Goal: Task Accomplishment & Management: Use online tool/utility

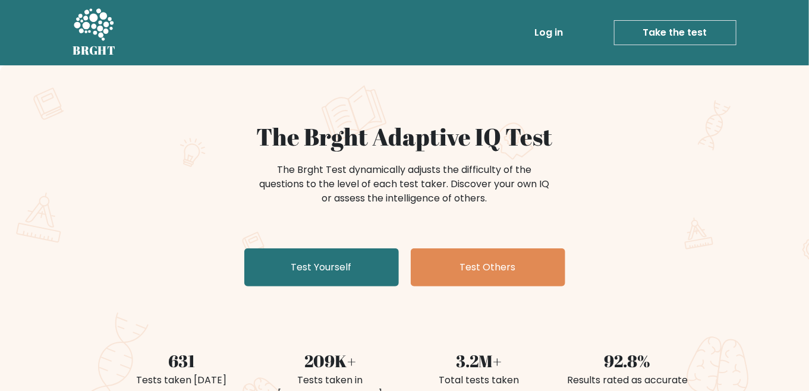
scroll to position [59, 0]
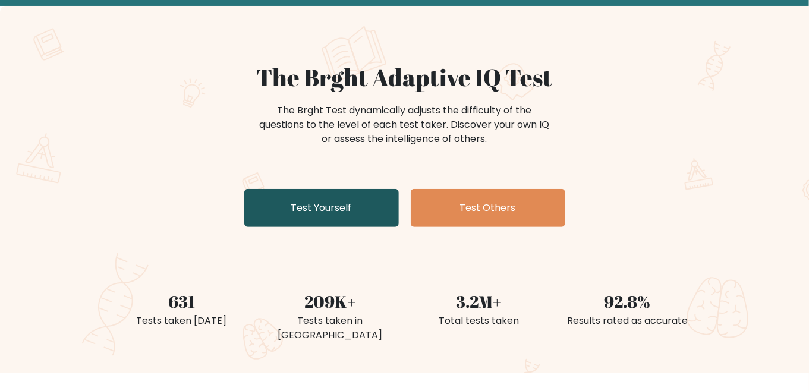
click at [284, 208] on link "Test Yourself" at bounding box center [321, 208] width 154 height 38
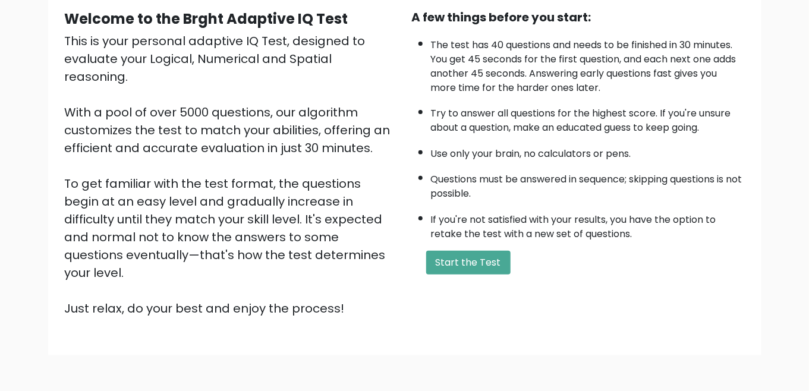
scroll to position [153, 0]
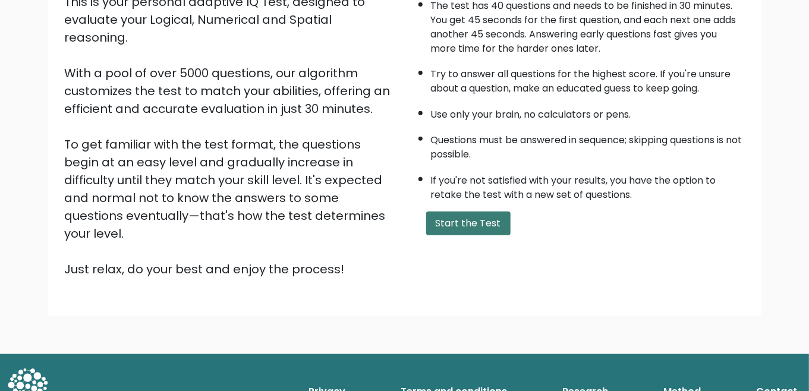
click at [481, 231] on button "Start the Test" at bounding box center [468, 224] width 84 height 24
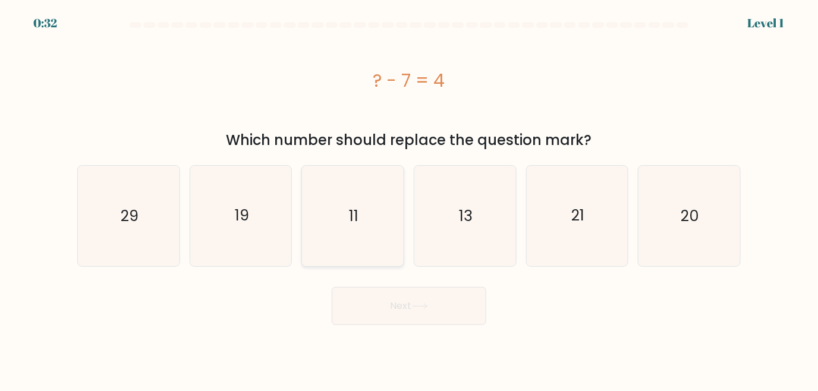
click at [319, 203] on icon "11" at bounding box center [352, 216] width 100 height 100
click at [409, 198] on input "c. 11" at bounding box center [409, 196] width 1 height 3
radio input "true"
click at [387, 298] on button "Next" at bounding box center [409, 306] width 154 height 38
